Goal: Check status: Check status

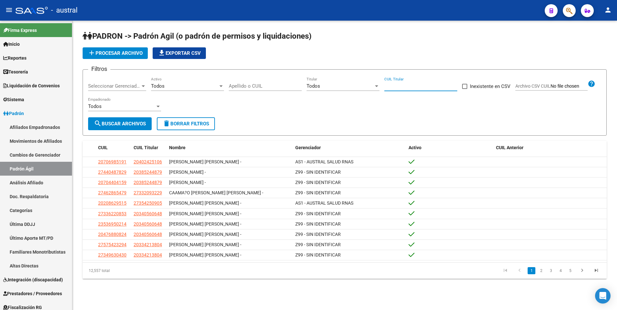
click at [403, 87] on input "CUIL Titular" at bounding box center [420, 86] width 73 height 6
paste input "24-28983851-8"
type input "24-28983851-8"
click at [136, 121] on button "search Buscar Archivos" at bounding box center [120, 123] width 64 height 13
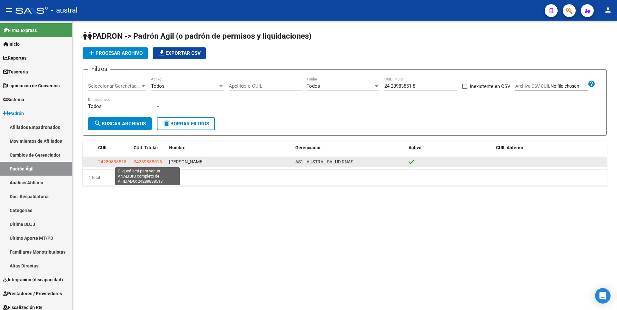
click at [156, 162] on span "24289838518" at bounding box center [148, 161] width 28 height 5
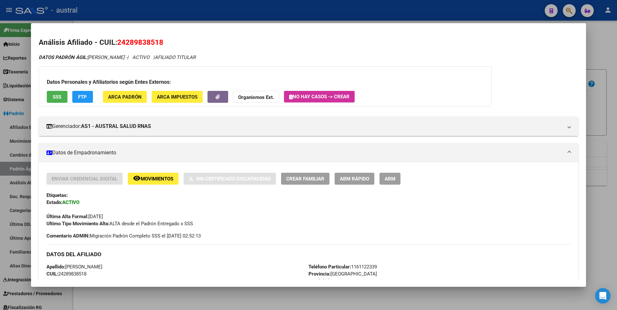
click at [86, 96] on span "FTP" at bounding box center [82, 97] width 9 height 6
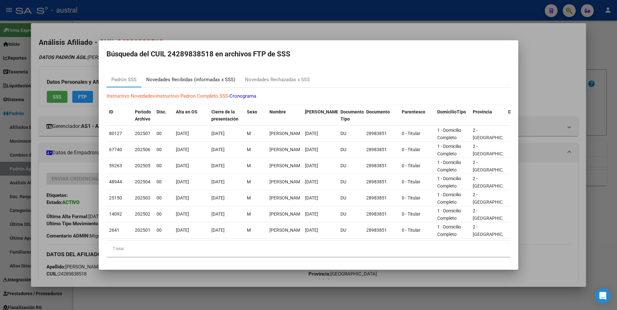
click at [208, 77] on div "Novedades Recibidas (informadas x SSS)" at bounding box center [190, 79] width 89 height 7
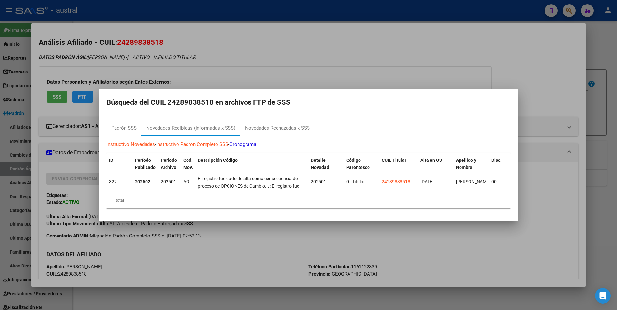
click at [514, 56] on div at bounding box center [308, 155] width 617 height 310
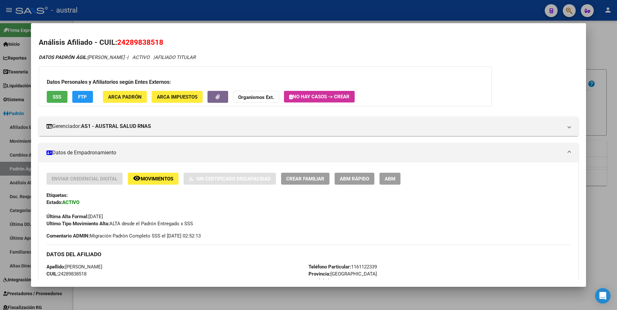
click at [604, 39] on div at bounding box center [308, 155] width 617 height 310
